Goal: Find specific page/section: Find specific page/section

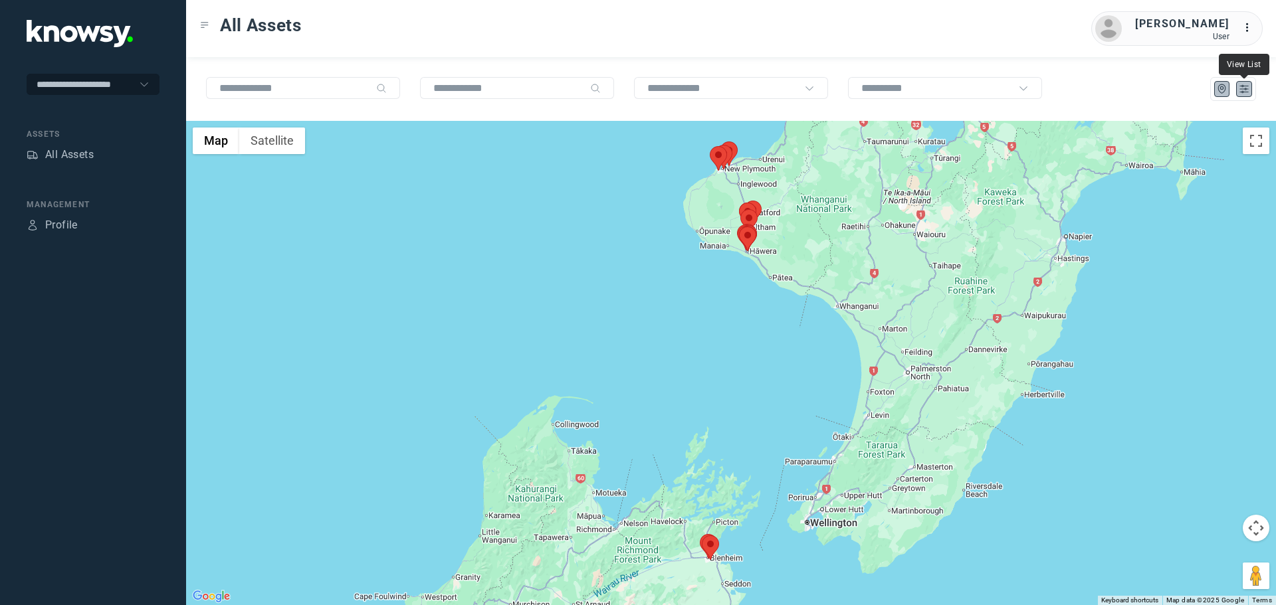
click at [1246, 90] on icon "List" at bounding box center [1244, 89] width 12 height 12
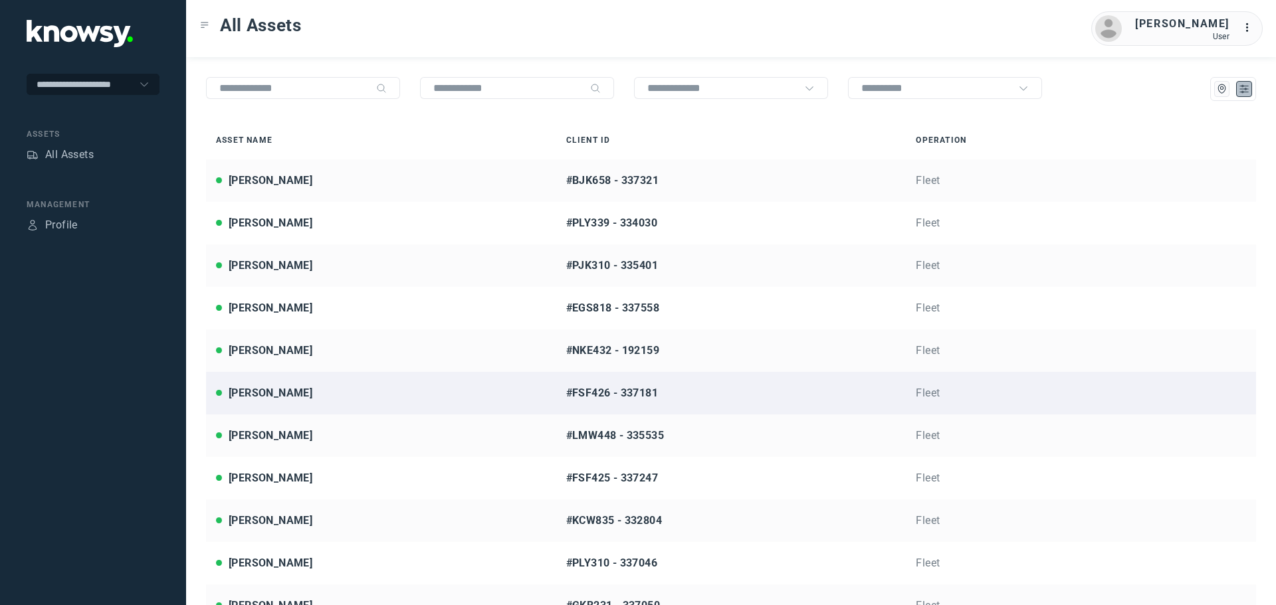
click at [290, 393] on div "[PERSON_NAME]" at bounding box center [381, 393] width 330 height 16
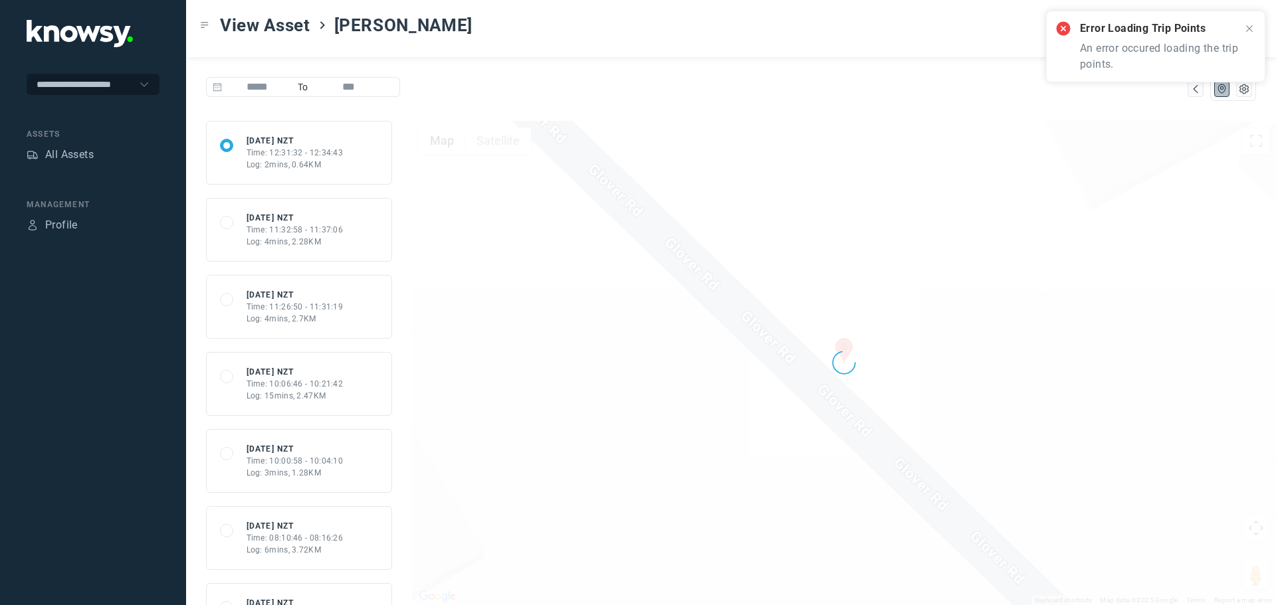
click at [1251, 28] on icon at bounding box center [1249, 28] width 11 height 11
click at [73, 152] on div "All Assets" at bounding box center [69, 155] width 49 height 16
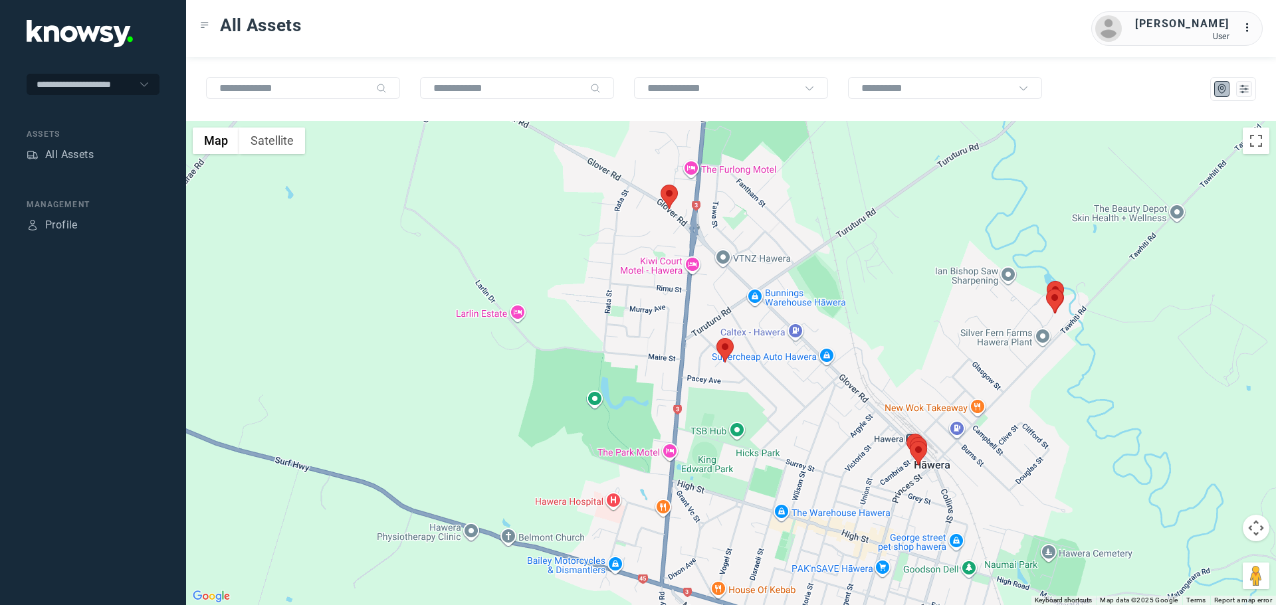
click at [660, 185] on area at bounding box center [660, 185] width 0 height 0
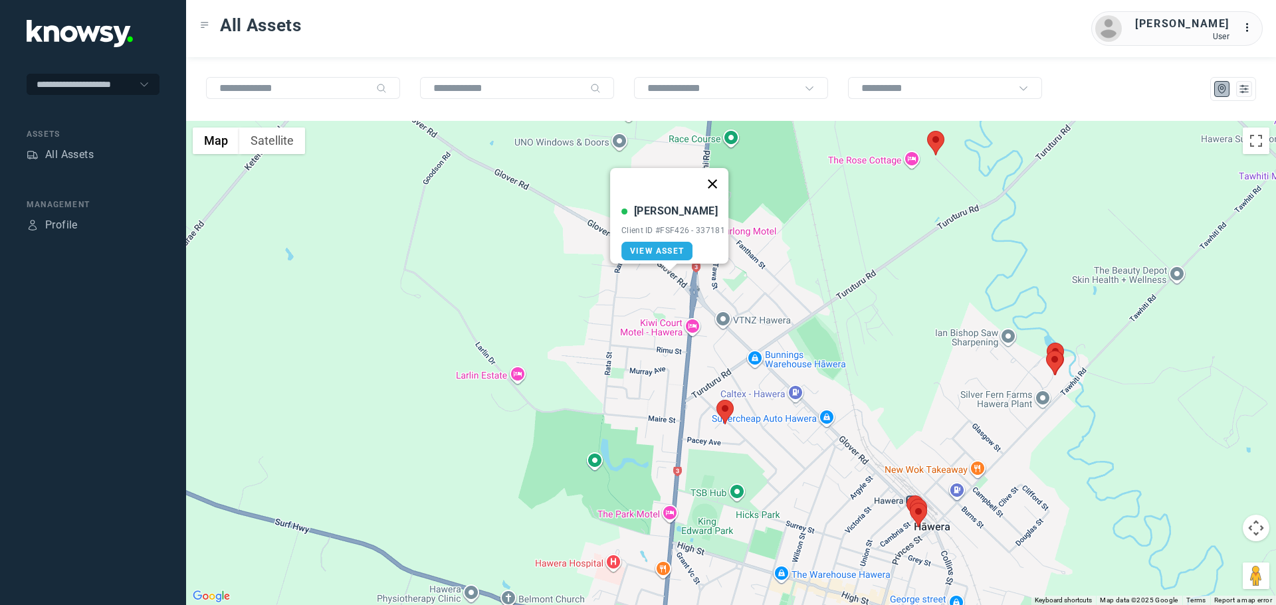
click at [722, 184] on button "Close" at bounding box center [712, 184] width 32 height 32
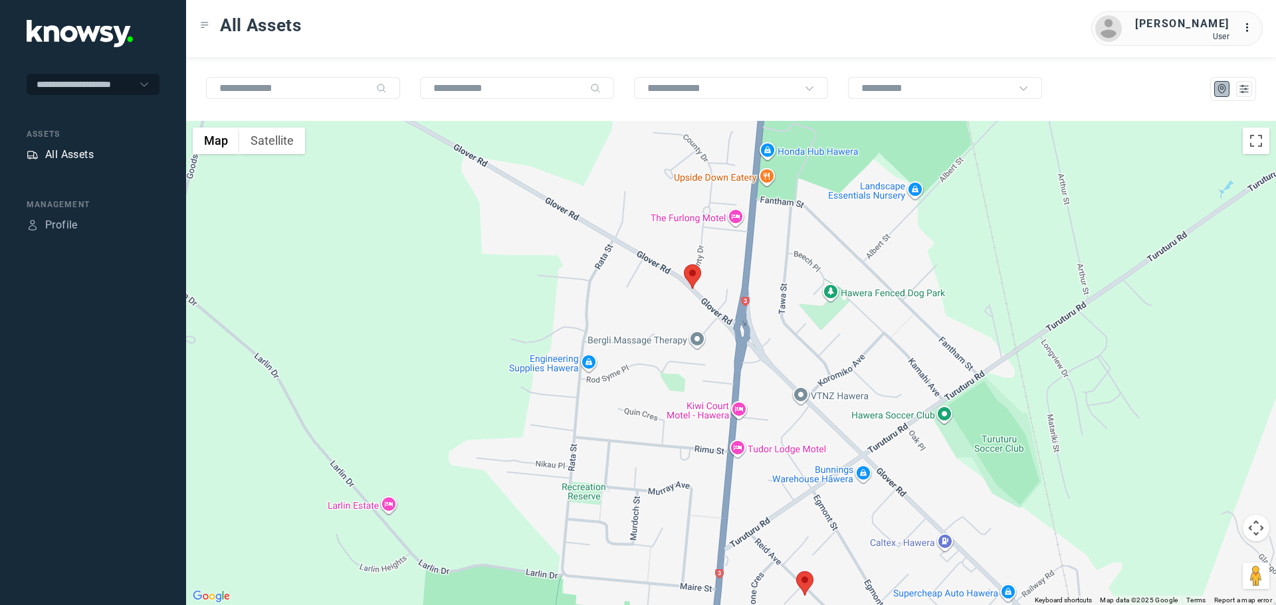
click at [83, 153] on div "All Assets" at bounding box center [69, 155] width 49 height 16
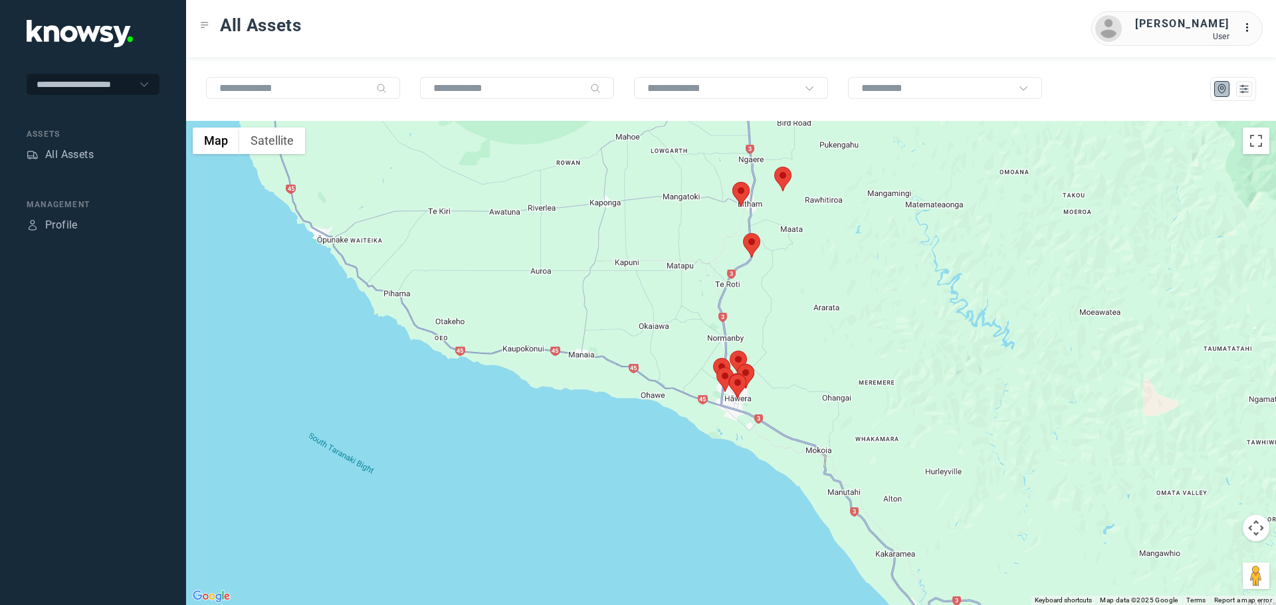
click at [774, 167] on area at bounding box center [774, 167] width 0 height 0
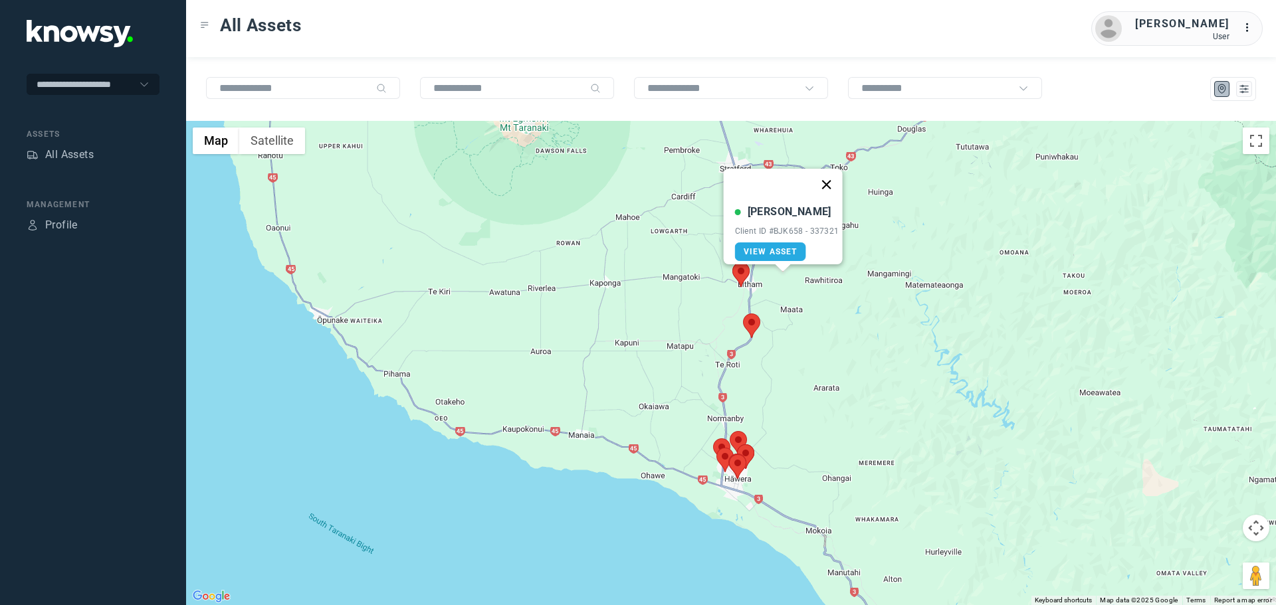
click at [836, 179] on button "Close" at bounding box center [826, 185] width 32 height 32
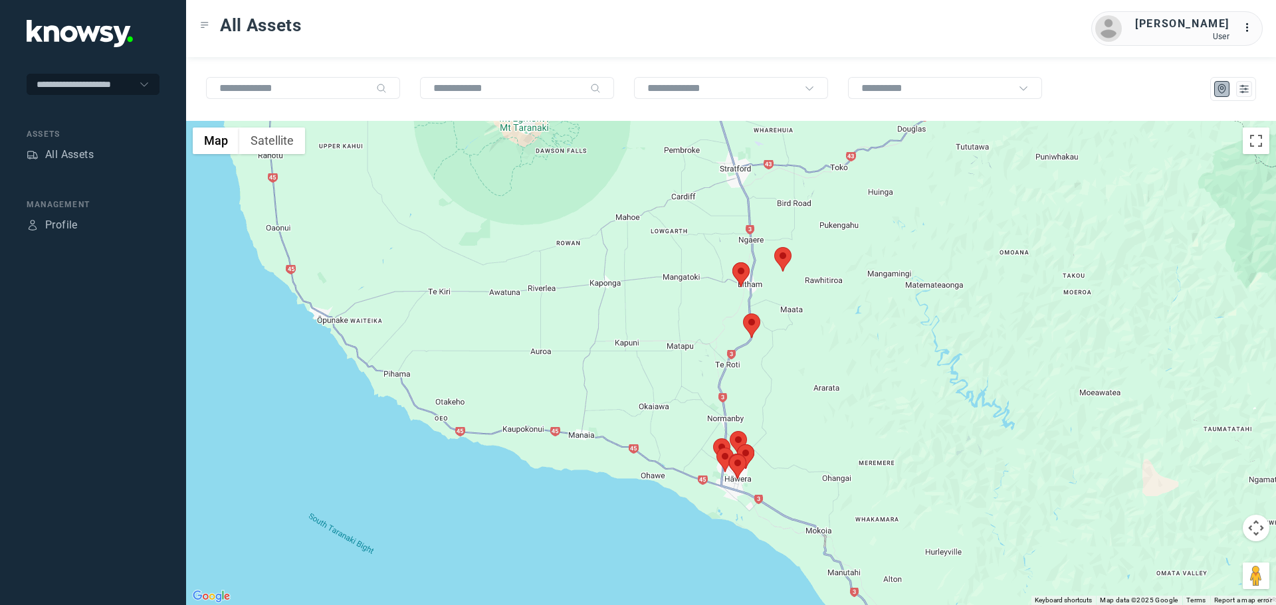
click at [732, 262] on area at bounding box center [732, 262] width 0 height 0
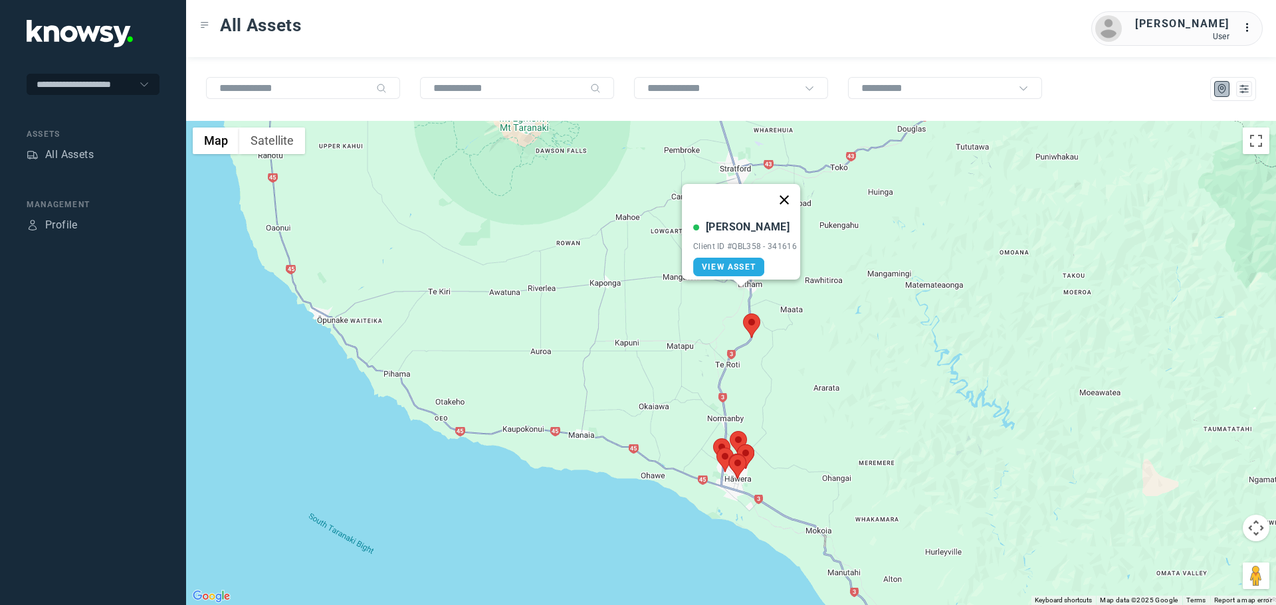
click at [798, 191] on button "Close" at bounding box center [784, 200] width 32 height 32
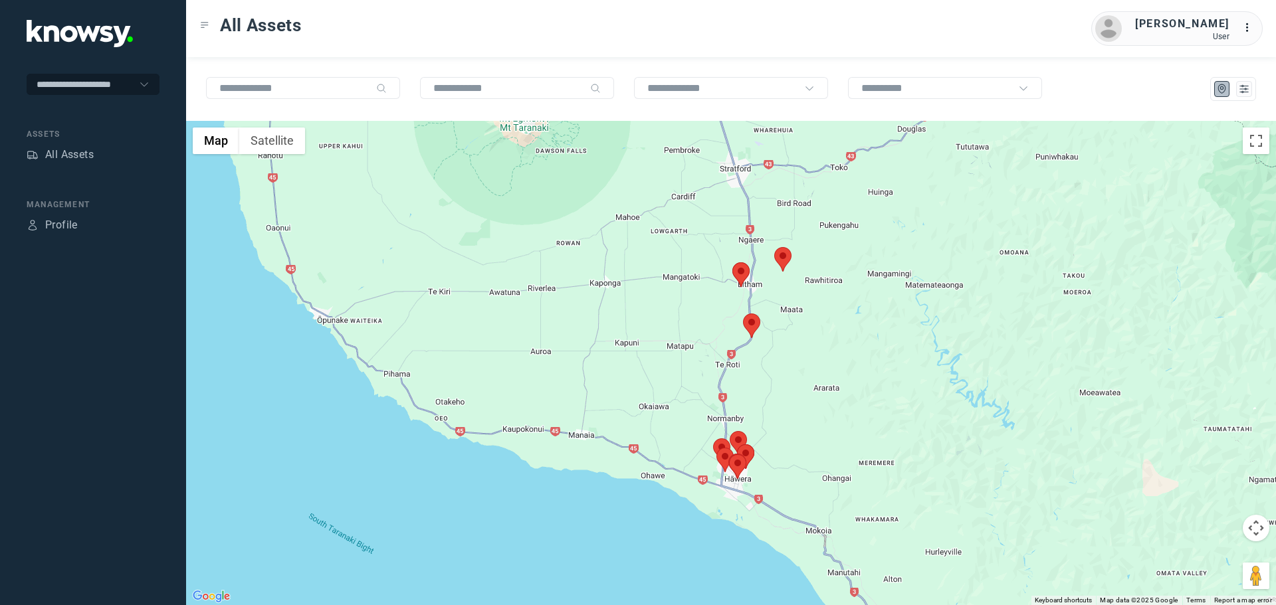
click at [743, 314] on area at bounding box center [743, 314] width 0 height 0
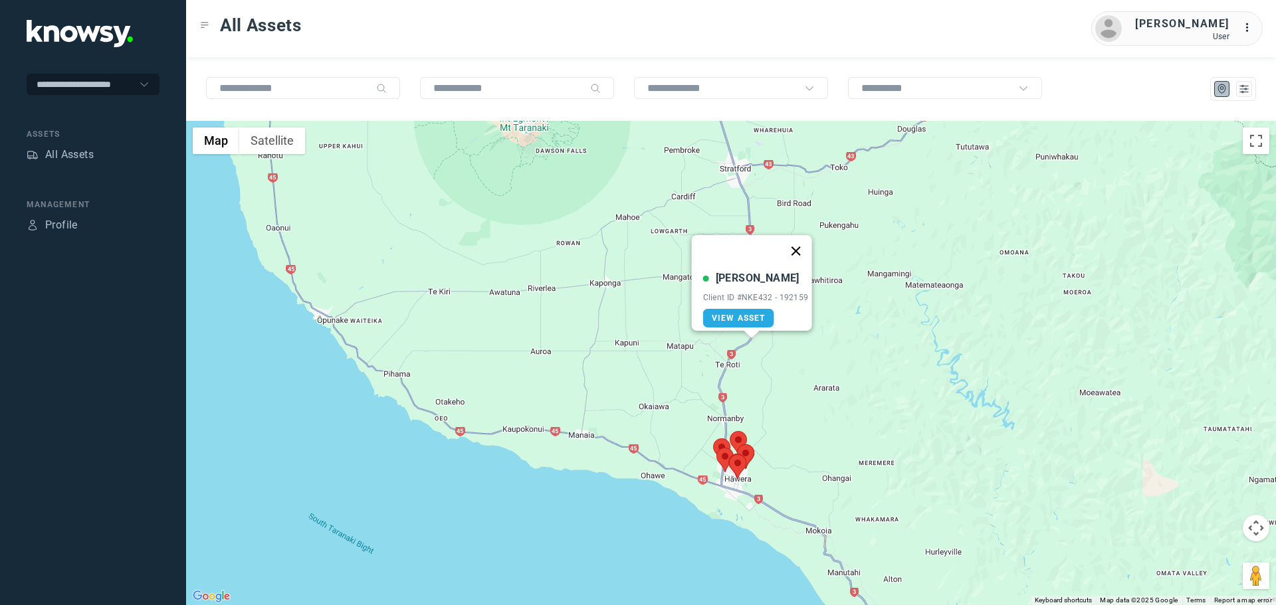
click at [807, 241] on button "Close" at bounding box center [795, 251] width 32 height 32
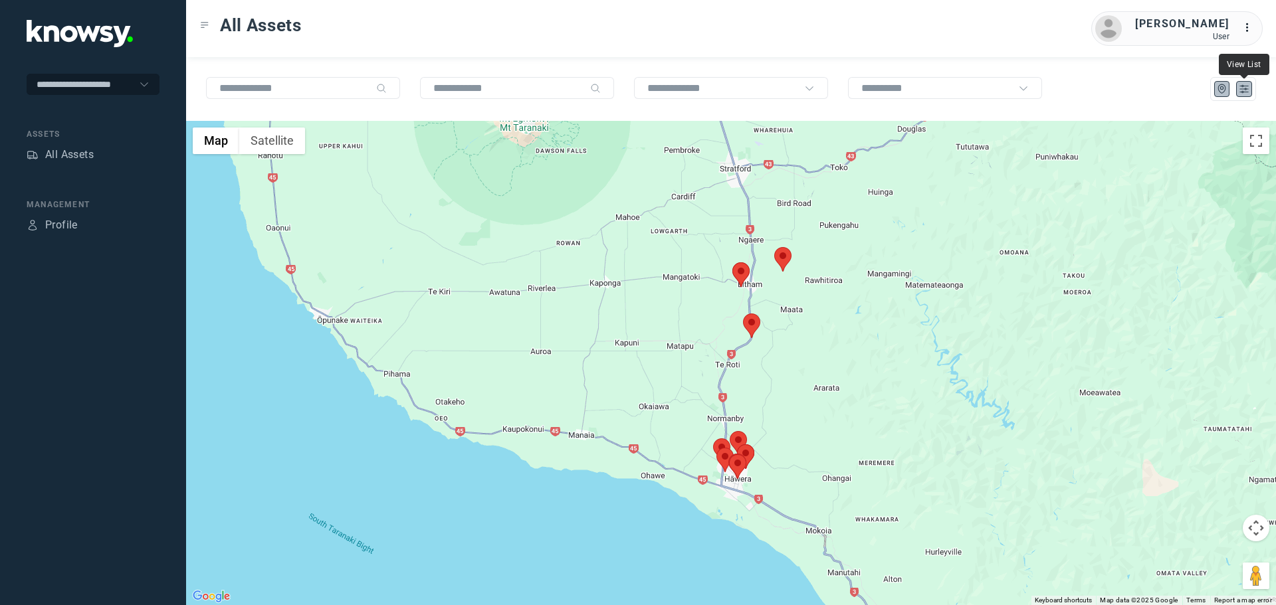
click at [1242, 93] on icon "List" at bounding box center [1244, 89] width 12 height 12
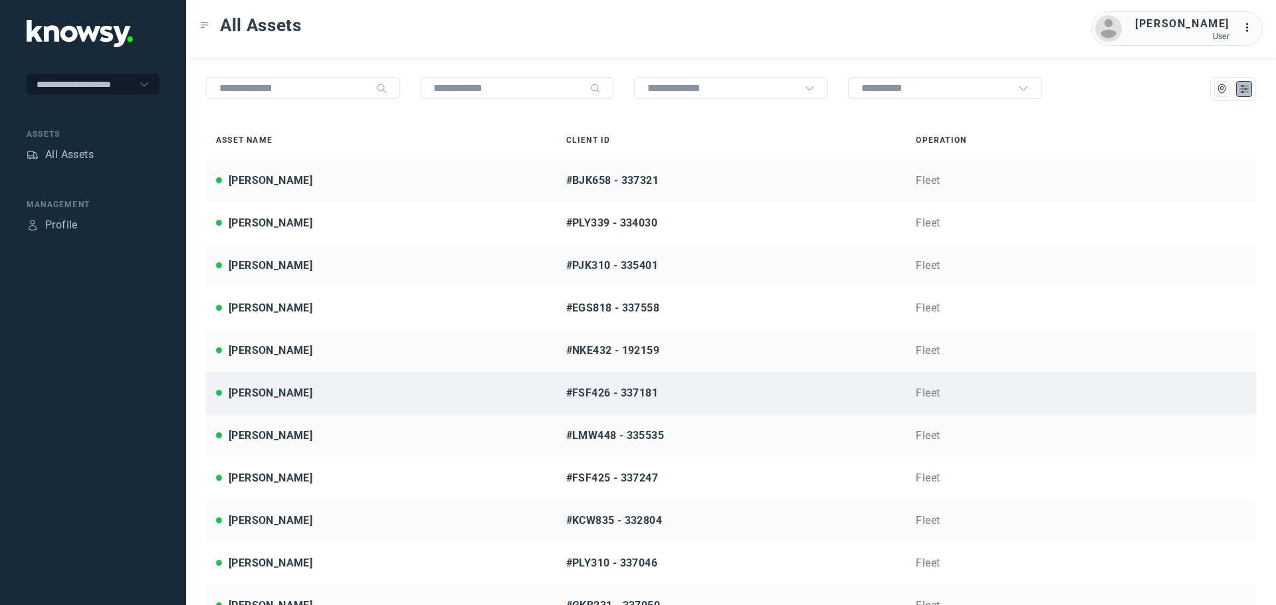
click at [294, 394] on div "[PERSON_NAME]" at bounding box center [381, 393] width 330 height 16
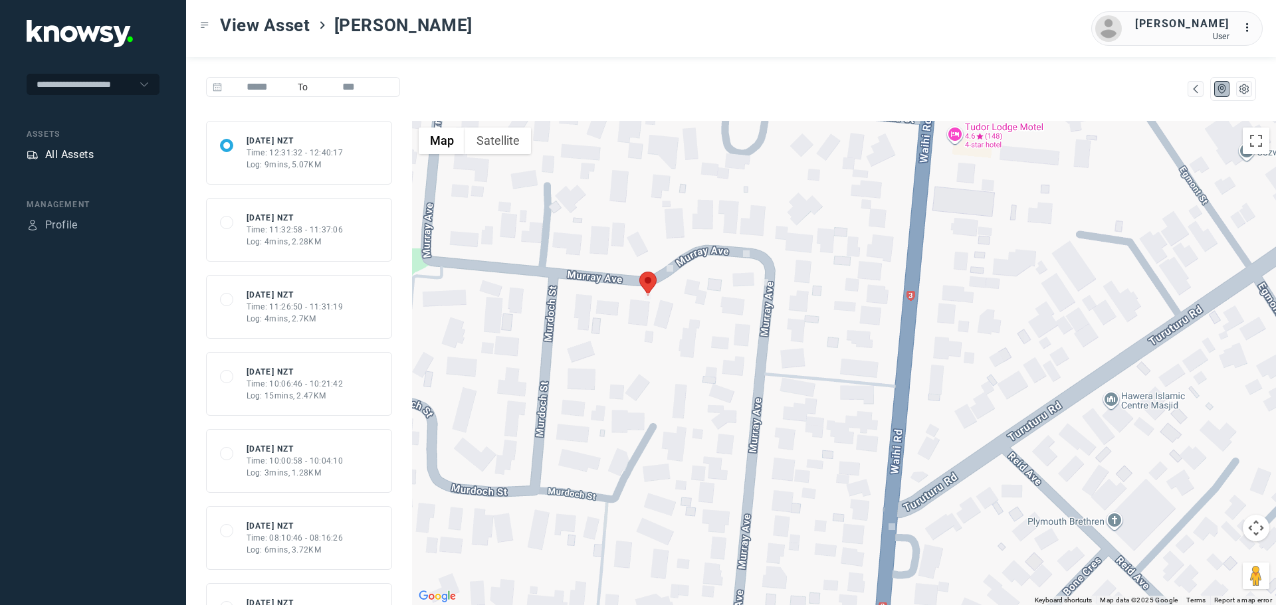
click at [60, 158] on div "All Assets" at bounding box center [69, 155] width 49 height 16
